Goal: Task Accomplishment & Management: Use online tool/utility

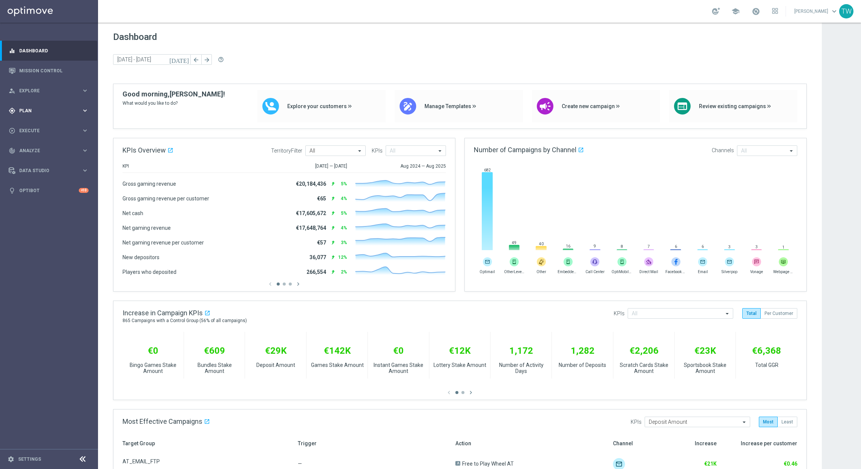
click at [85, 113] on icon "keyboard_arrow_right" at bounding box center [84, 110] width 7 height 7
click at [46, 149] on span "Templates" at bounding box center [47, 149] width 54 height 5
click at [34, 157] on link "Optimail" at bounding box center [50, 160] width 55 height 6
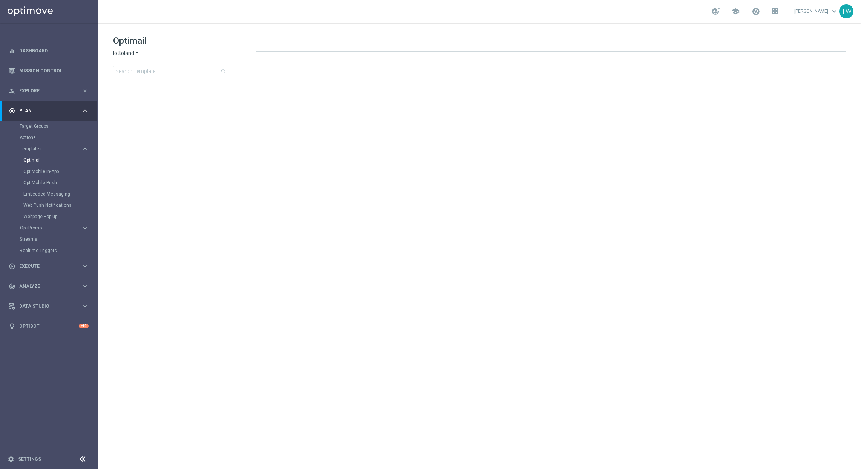
click at [124, 57] on span "lottoland" at bounding box center [123, 53] width 21 height 7
click at [136, 71] on div "KenoGO" at bounding box center [141, 70] width 57 height 9
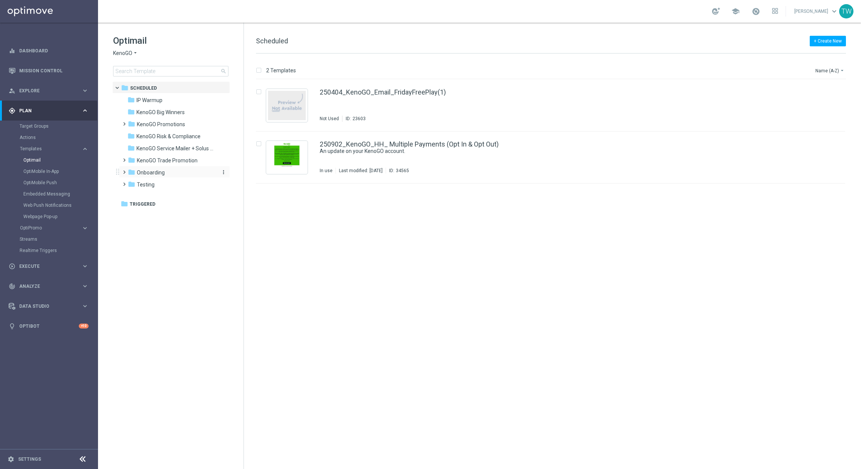
click at [170, 173] on div "folder Onboarding" at bounding box center [171, 172] width 87 height 9
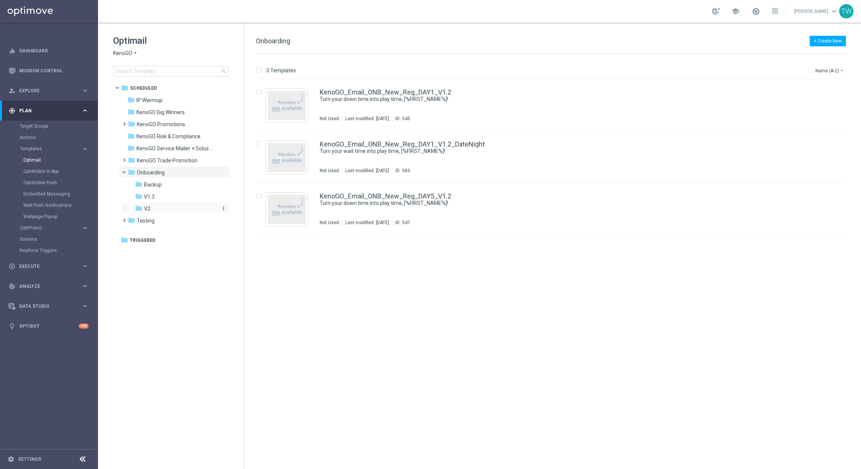
click at [192, 210] on div "folder V2" at bounding box center [175, 209] width 80 height 9
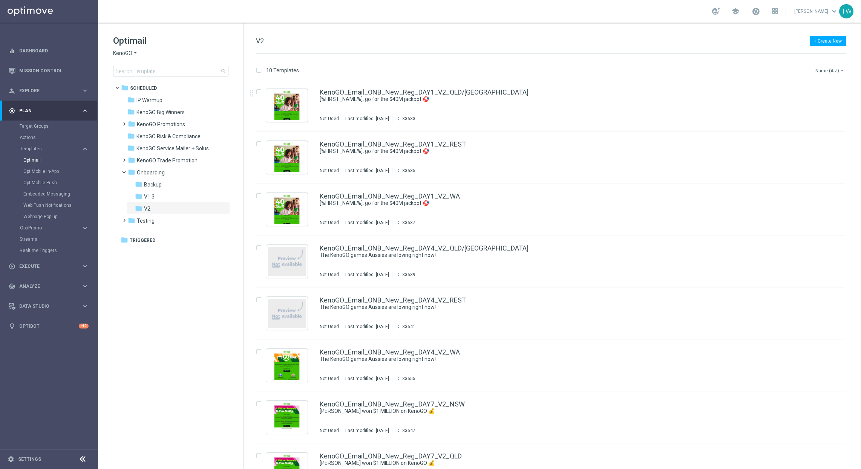
click at [822, 67] on button "Name (A-Z) arrow_drop_down" at bounding box center [829, 70] width 31 height 9
click at [829, 104] on span "Date Modified (Newest)" at bounding box center [816, 104] width 50 height 5
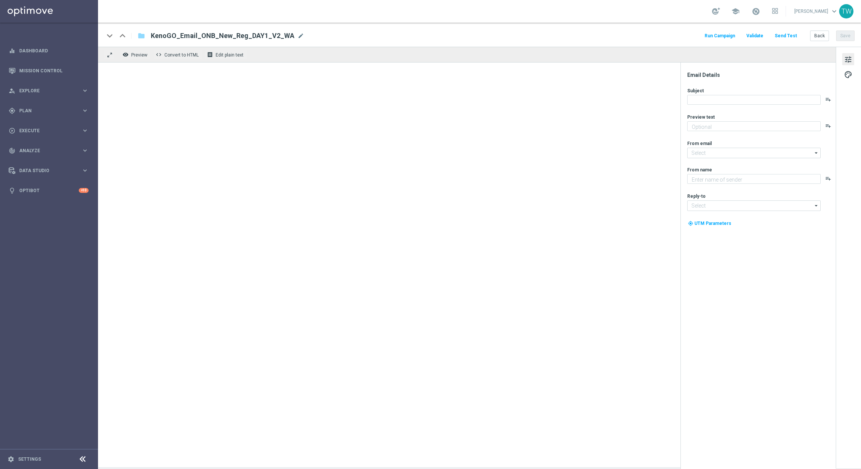
type textarea "Draws every 3 minutes – win big!"
type textarea "KenoGO"
type input "[EMAIL_ADDRESS][DOMAIN_NAME]"
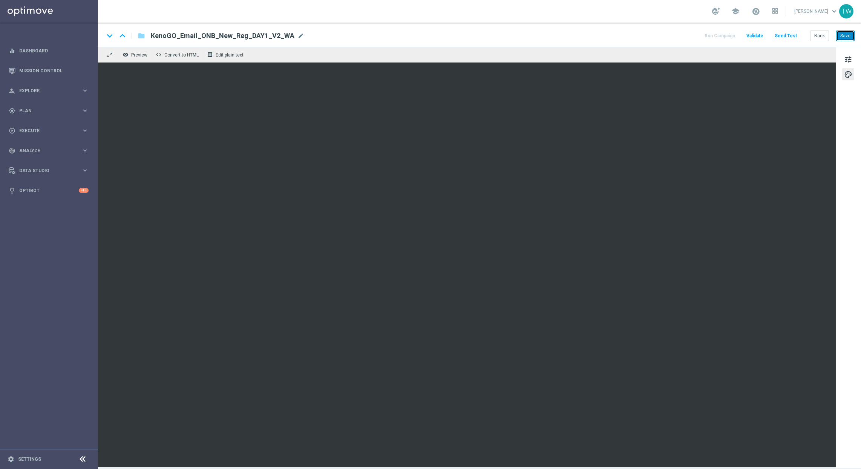
click at [841, 38] on button "Save" at bounding box center [845, 36] width 18 height 11
click at [843, 34] on button "Save" at bounding box center [845, 36] width 18 height 11
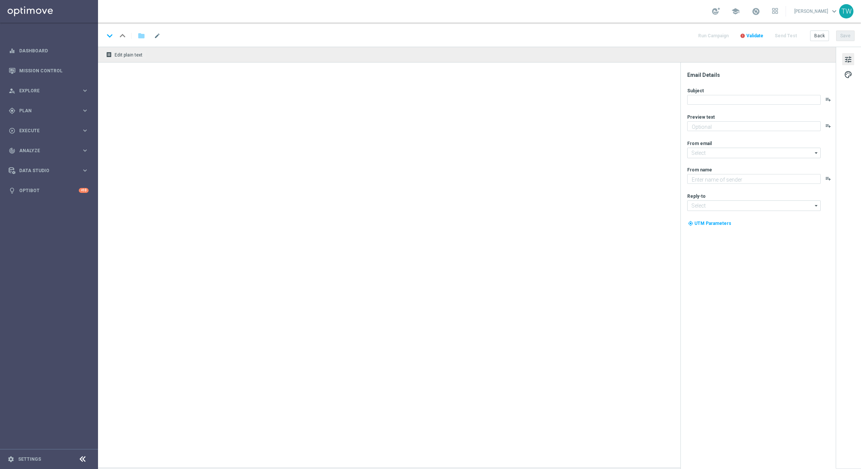
type textarea "Draws every 3 minutes – win big!"
type textarea "KenoGO"
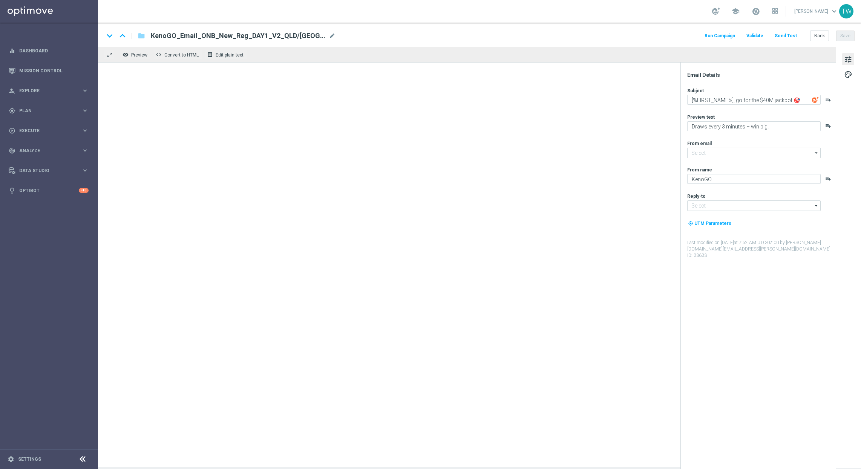
type input "[EMAIL_ADDRESS][DOMAIN_NAME]"
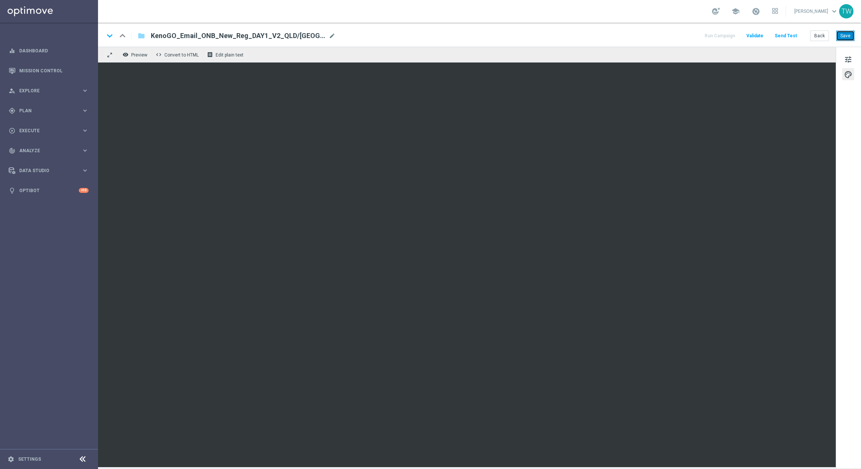
click at [844, 35] on button "Save" at bounding box center [845, 36] width 18 height 11
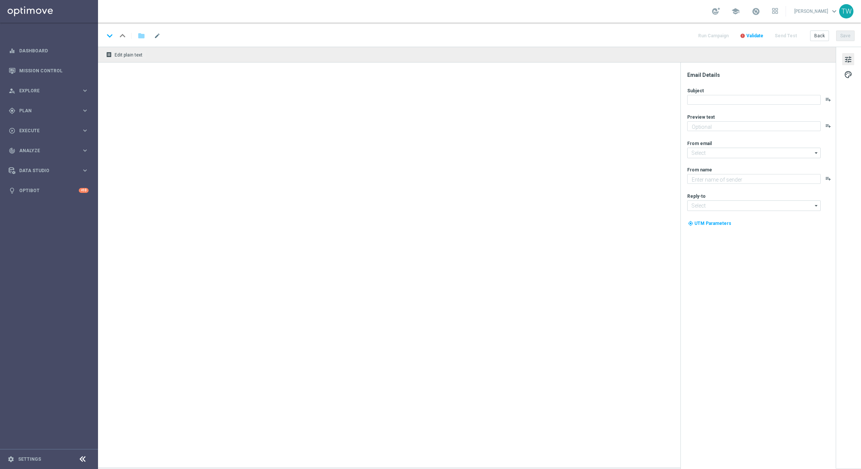
type textarea "Draws every 3 minutes – win big!"
type input "mail@crm.kenogo.com.au"
type textarea "KenoGO"
type input "[EMAIL_ADDRESS][DOMAIN_NAME]"
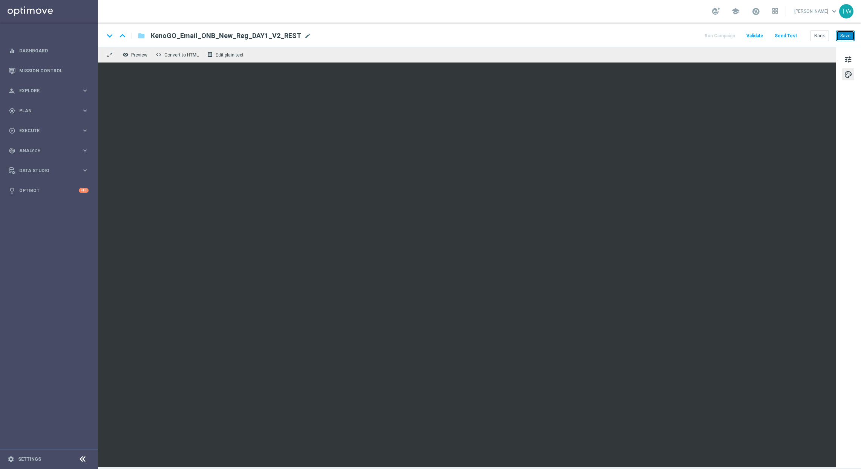
click at [847, 35] on button "Save" at bounding box center [845, 36] width 18 height 11
